Goal: Information Seeking & Learning: Check status

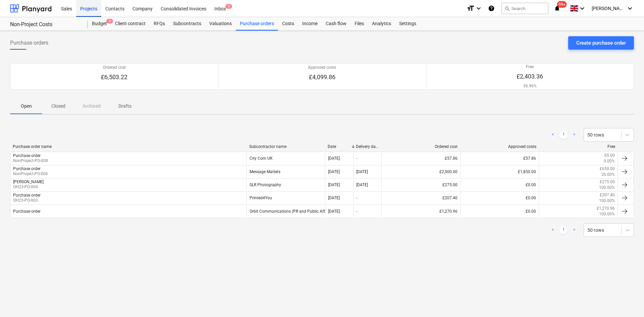
click at [97, 10] on div "Projects" at bounding box center [88, 8] width 25 height 17
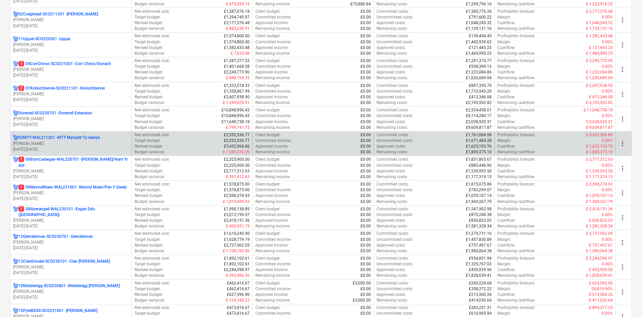
scroll to position [201, 0]
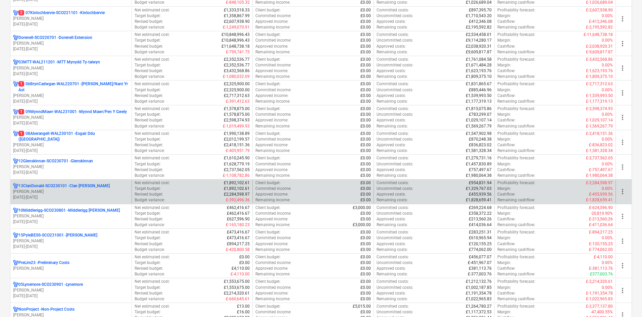
click at [106, 186] on div "13ClanDonald-SCO230101 - Clan [PERSON_NAME]" at bounding box center [71, 186] width 116 height 6
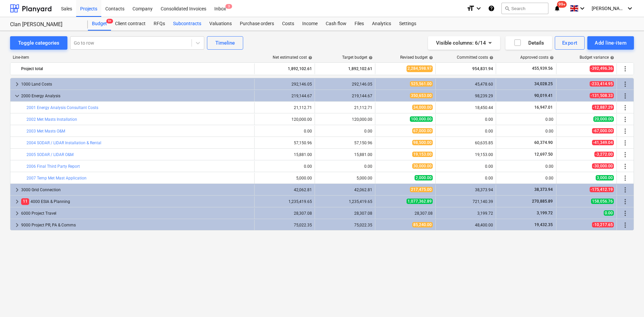
click at [198, 23] on div "Subcontracts" at bounding box center [187, 23] width 36 height 13
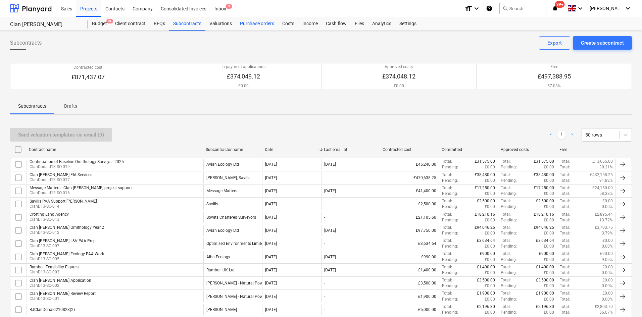
click at [256, 23] on div "Purchase orders" at bounding box center [257, 23] width 42 height 13
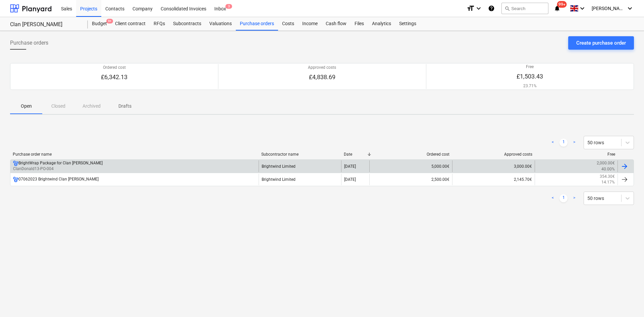
click at [112, 166] on div "BrightWrap Package for Clan [PERSON_NAME] ClanDonald13-PO-004" at bounding box center [134, 165] width 248 height 11
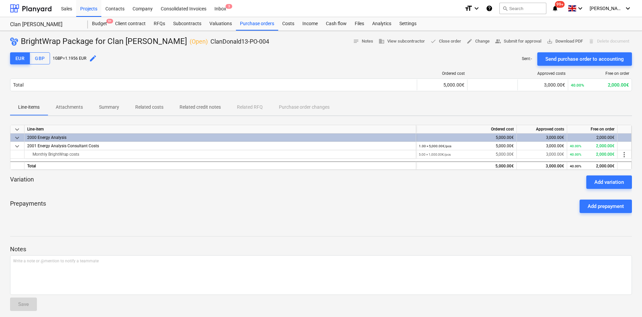
click at [118, 112] on span "Summary" at bounding box center [109, 107] width 36 height 11
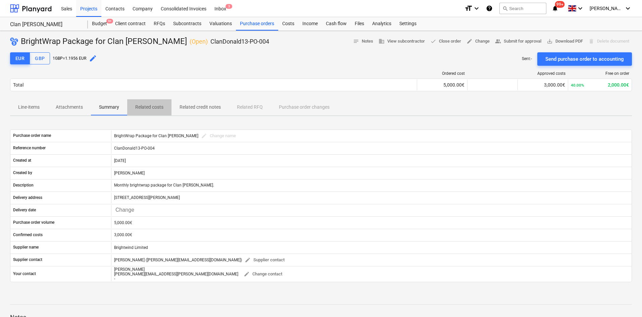
click at [133, 108] on span "Related costs" at bounding box center [149, 107] width 44 height 11
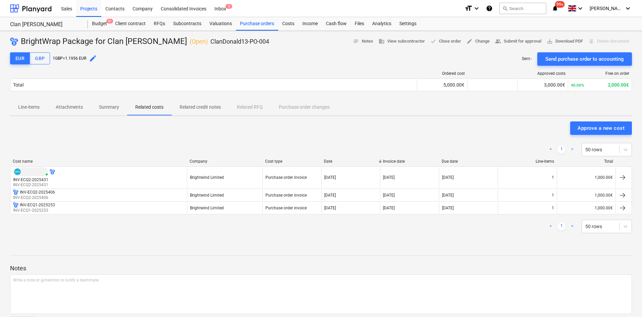
click at [104, 110] on p "Summary" at bounding box center [109, 107] width 20 height 7
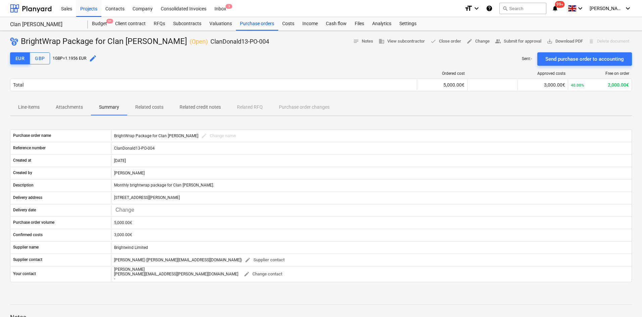
click at [190, 109] on p "Related credit notes" at bounding box center [200, 107] width 41 height 7
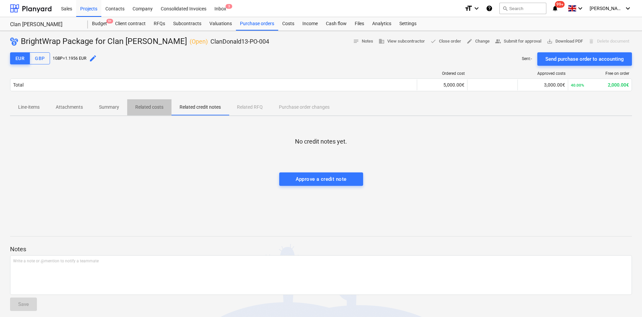
drag, startPoint x: 153, startPoint y: 109, endPoint x: 137, endPoint y: 106, distance: 16.9
click at [153, 109] on p "Related costs" at bounding box center [149, 107] width 28 height 7
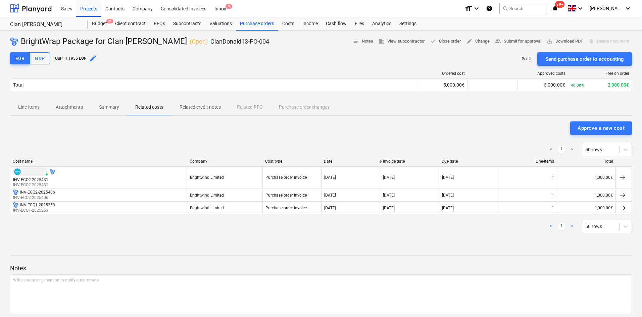
click at [110, 104] on p "Summary" at bounding box center [109, 107] width 20 height 7
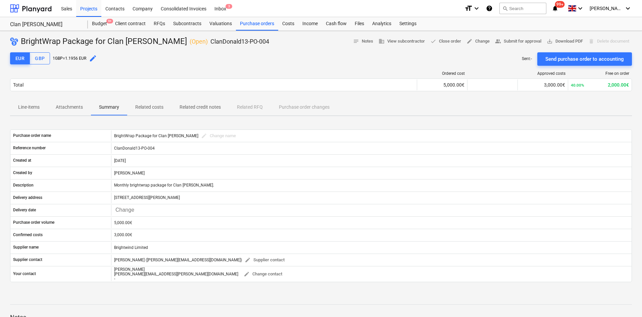
click at [82, 106] on p "Attachments" at bounding box center [69, 107] width 27 height 7
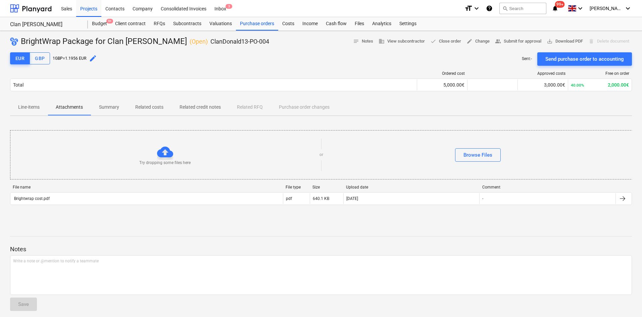
click at [35, 107] on p "Line-items" at bounding box center [28, 107] width 21 height 7
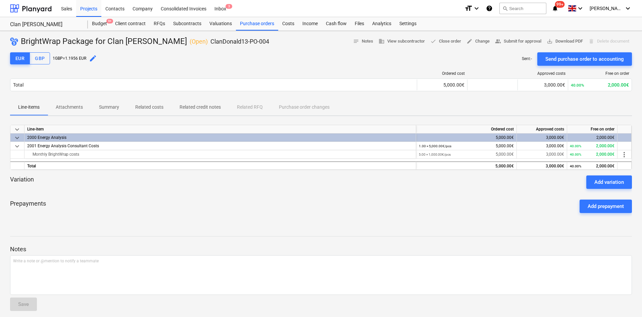
scroll to position [5, 0]
